Goal: Find specific page/section: Find specific page/section

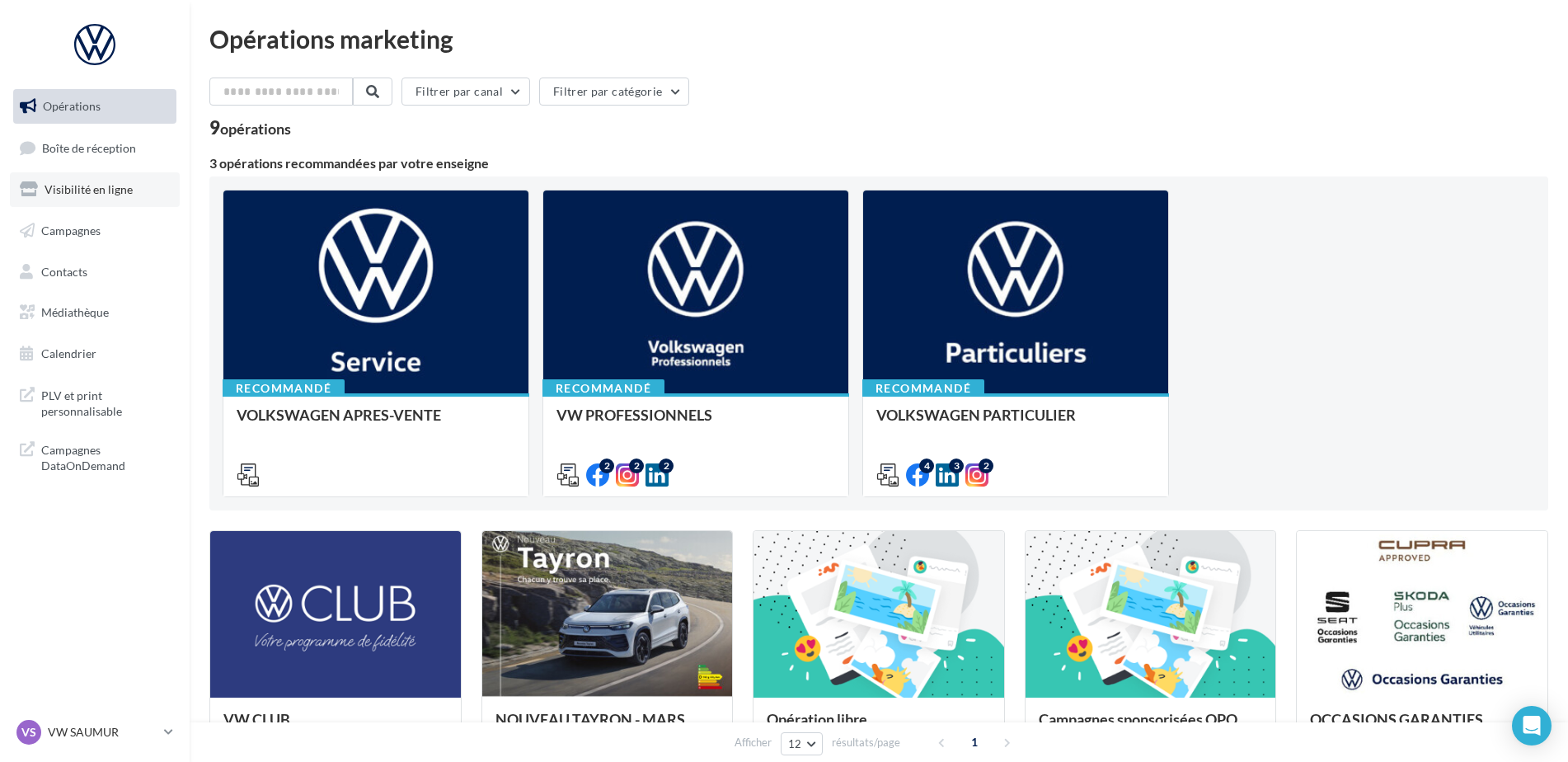
click at [107, 189] on span "Visibilité en ligne" at bounding box center [88, 190] width 88 height 14
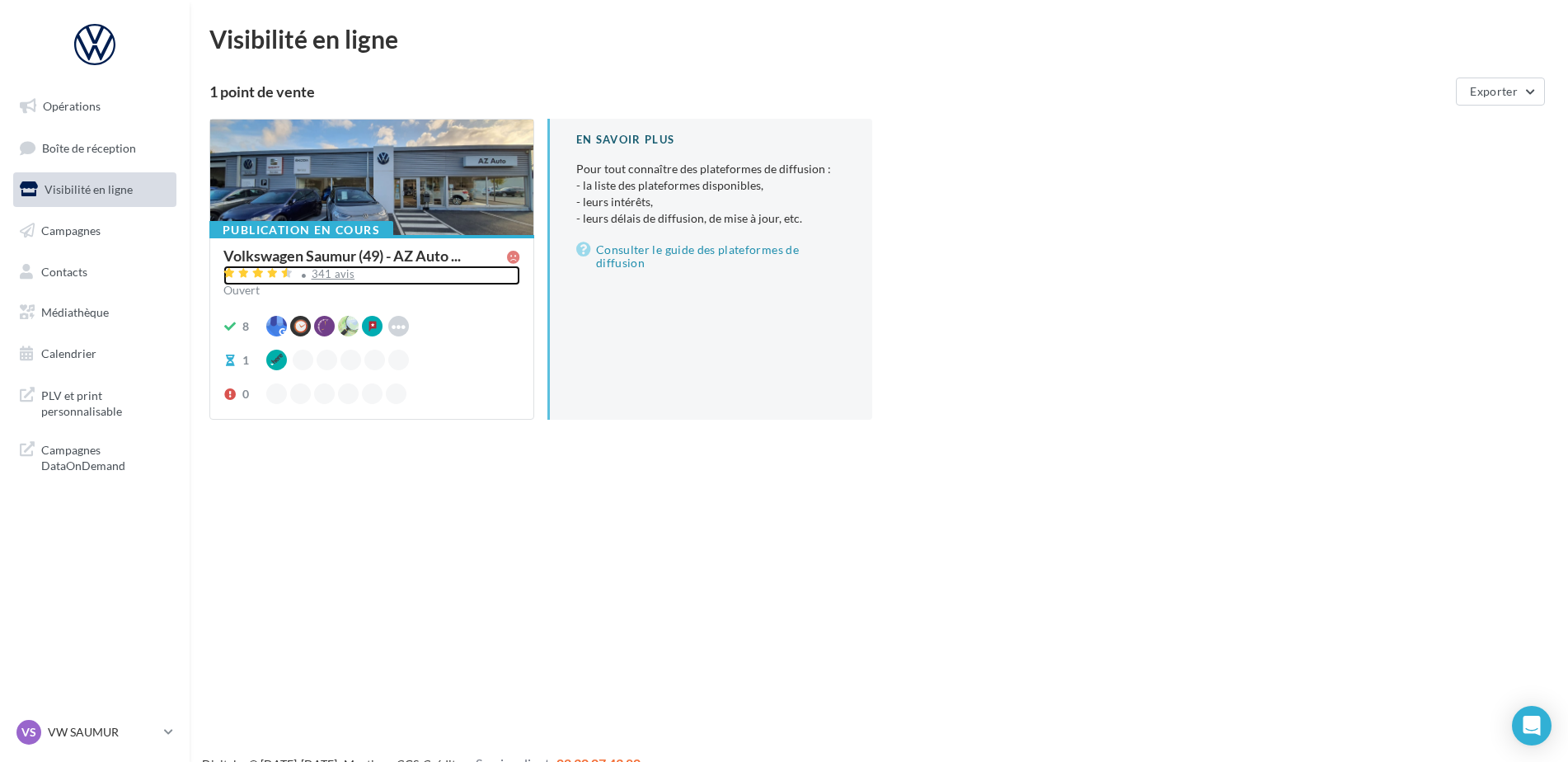
click at [327, 279] on div "341 avis" at bounding box center [333, 274] width 44 height 11
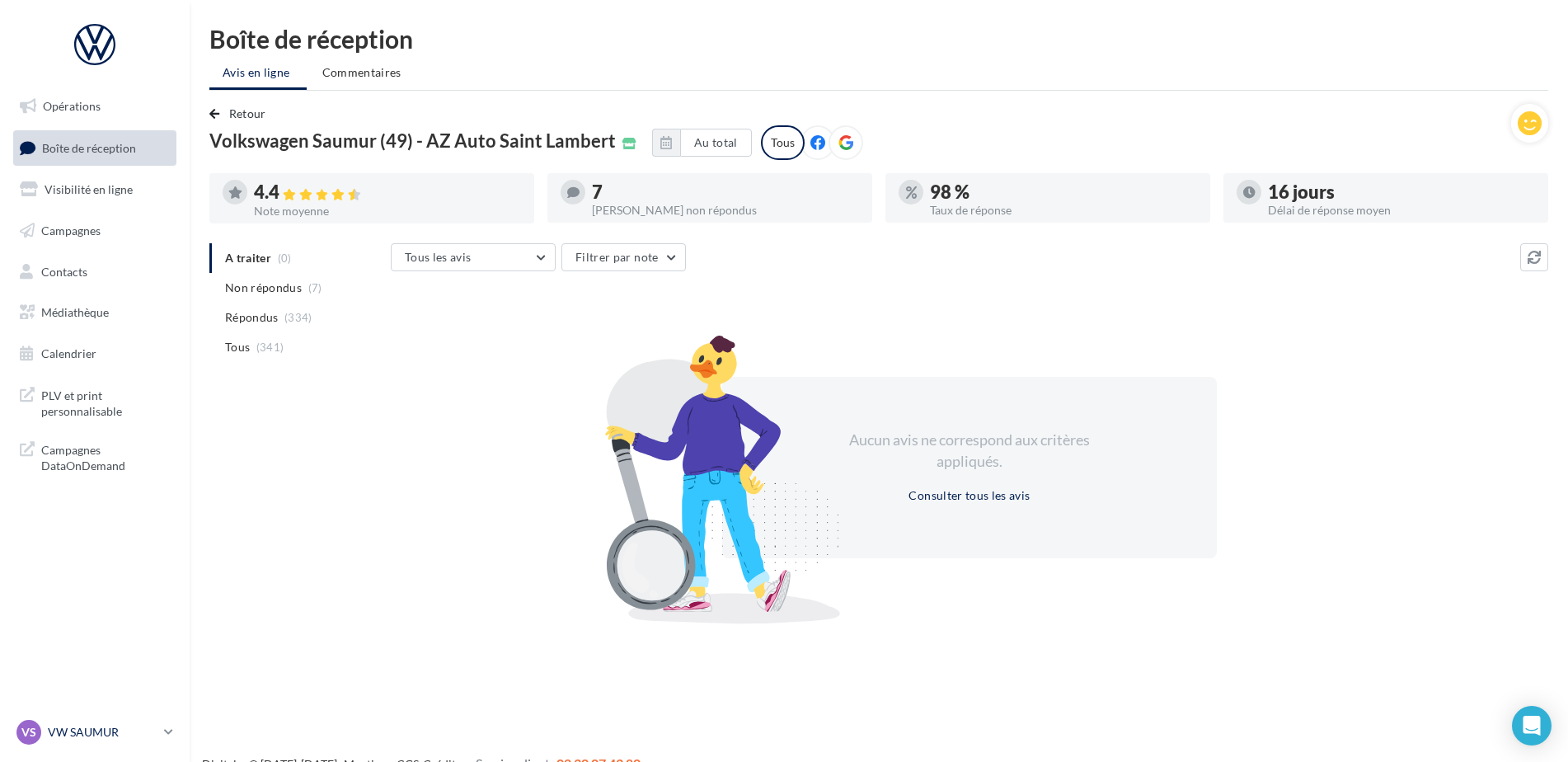
click at [68, 735] on p "VW SAUMUR" at bounding box center [102, 732] width 110 height 17
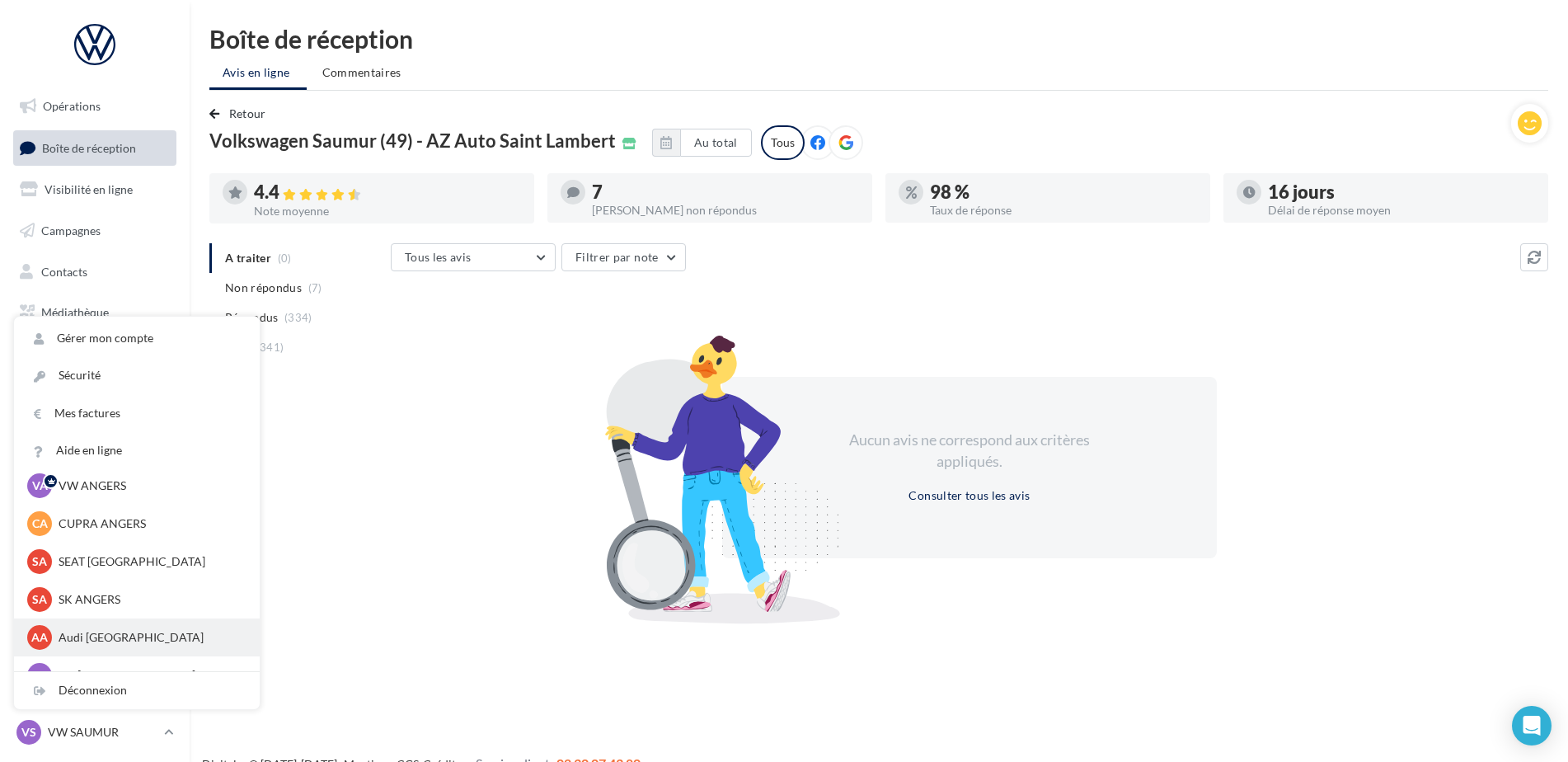
scroll to position [83, 0]
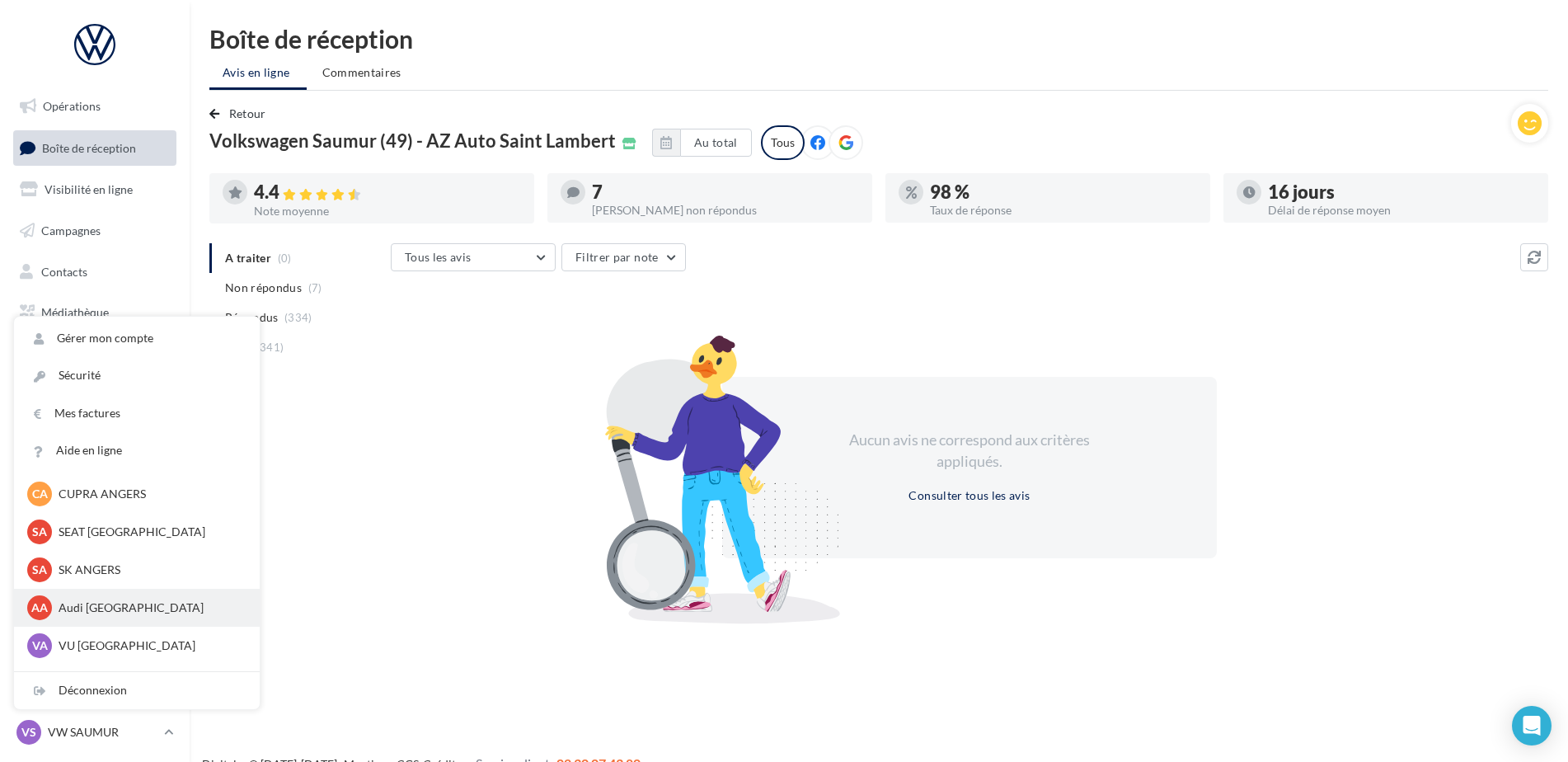
click at [117, 609] on p "Audi [GEOGRAPHIC_DATA]" at bounding box center [149, 607] width 182 height 17
